Goal: Task Accomplishment & Management: Manage account settings

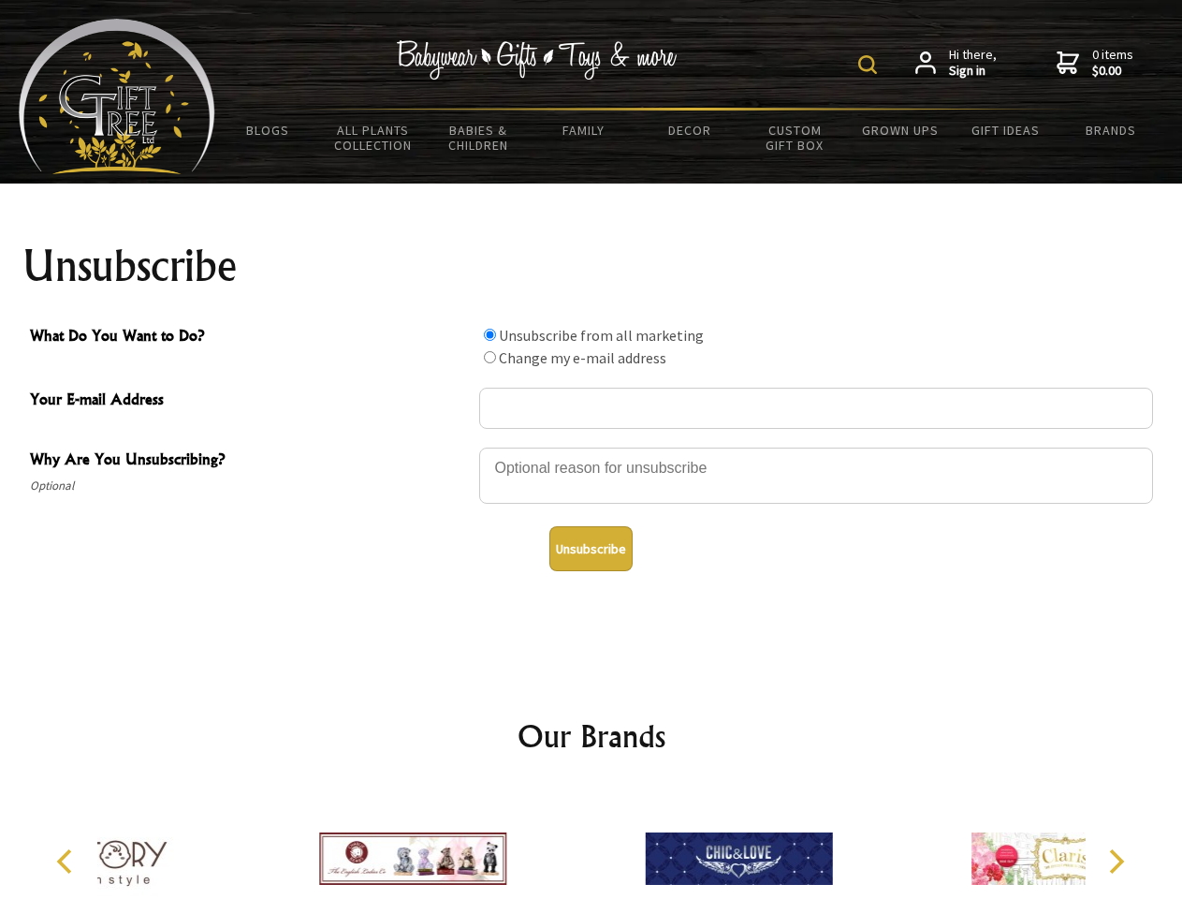
click at [870, 65] on img at bounding box center [867, 64] width 19 height 19
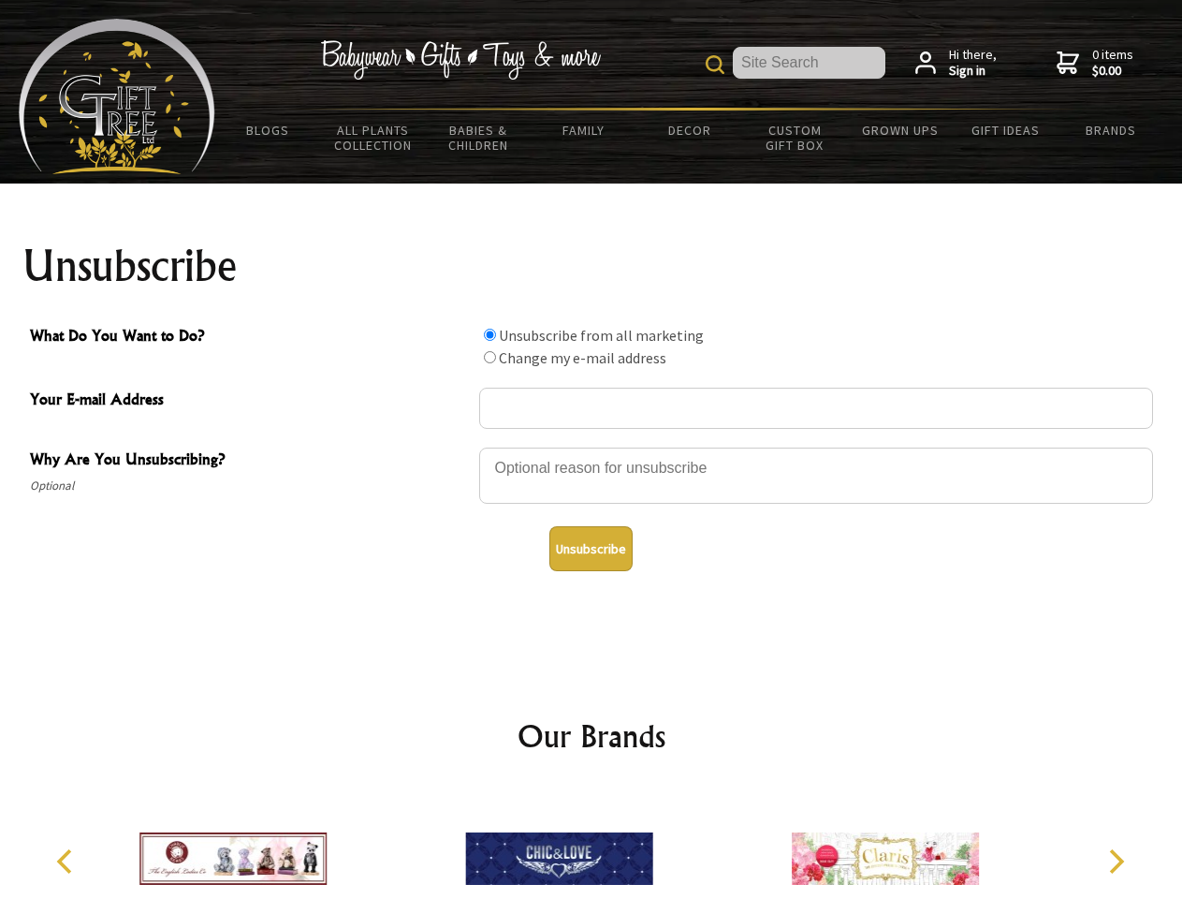
click at [592, 446] on div at bounding box center [816, 479] width 674 height 66
click at [490, 334] on input "What Do You Want to Do?" at bounding box center [490, 335] width 12 height 12
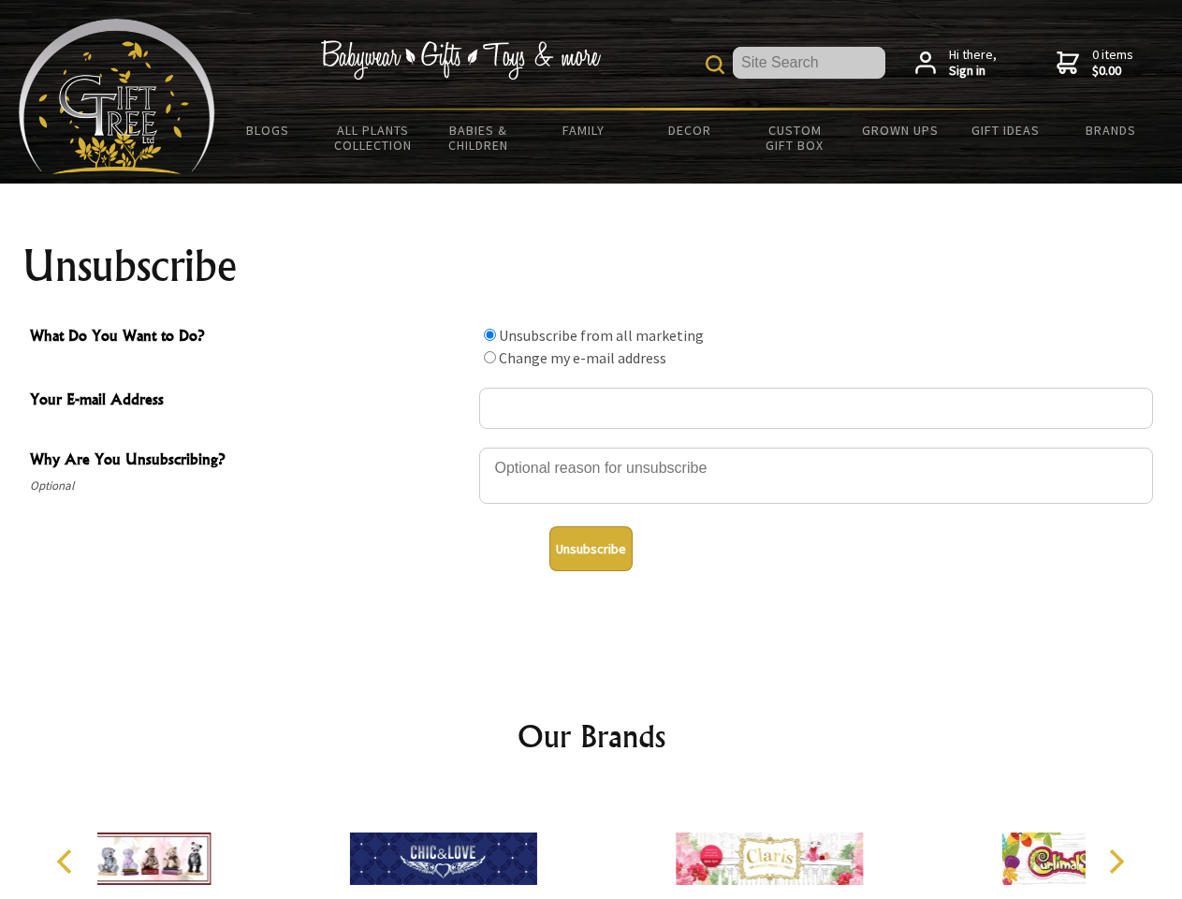
click at [490, 357] on input "What Do You Want to Do?" at bounding box center [490, 357] width 12 height 12
radio input "true"
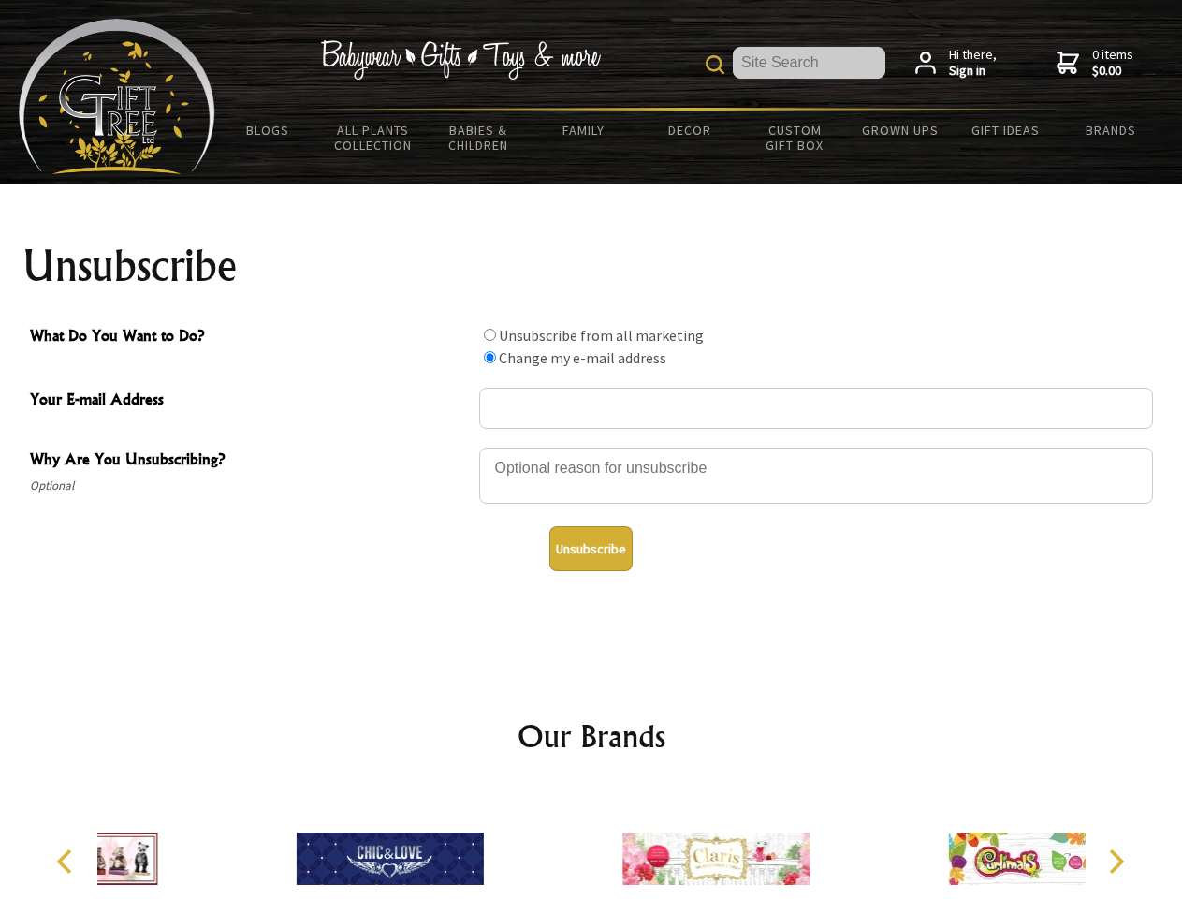
click at [591, 548] on button "Unsubscribe" at bounding box center [590, 548] width 83 height 45
click at [592, 843] on div at bounding box center [716, 861] width 326 height 146
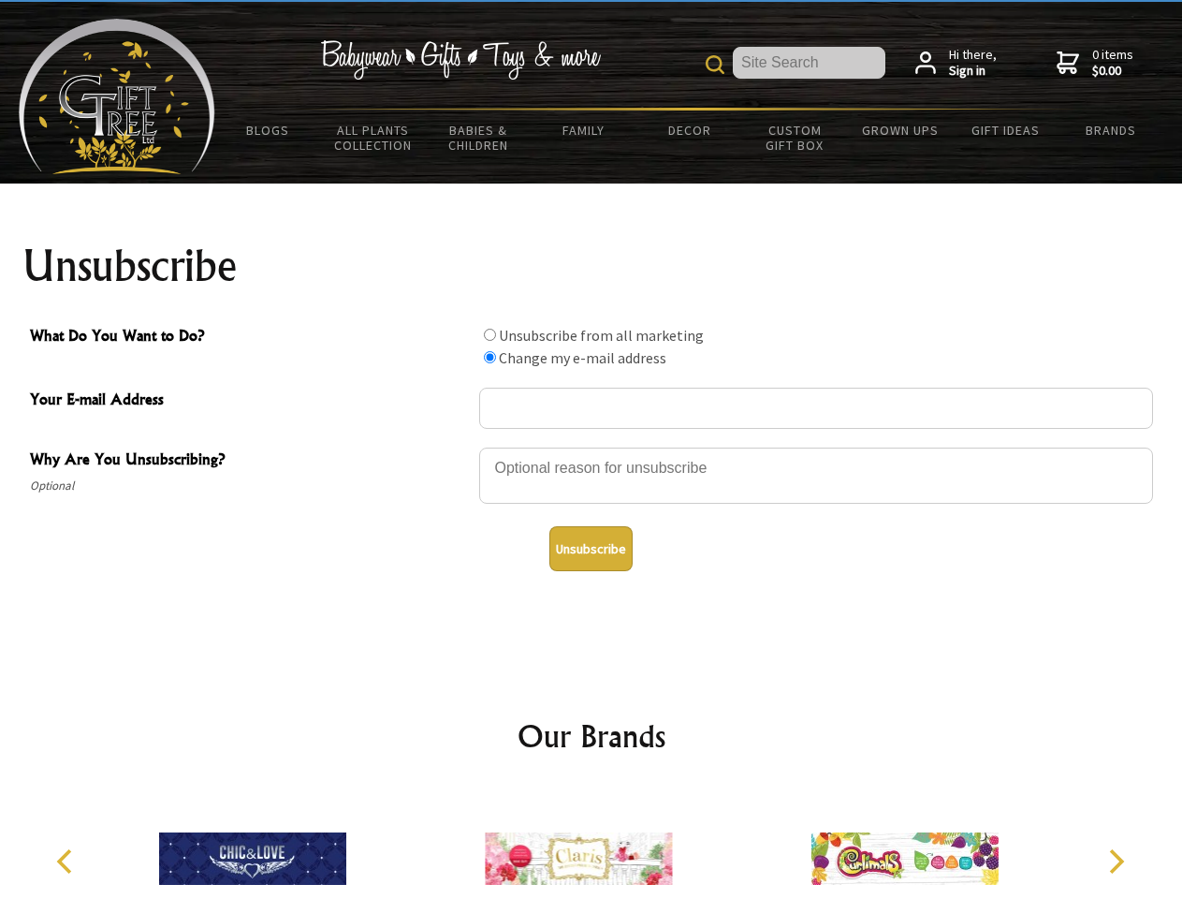
click at [67, 861] on icon "Previous" at bounding box center [66, 861] width 24 height 24
click at [1116, 861] on icon "Next" at bounding box center [1115, 861] width 24 height 24
